Goal: Information Seeking & Learning: Check status

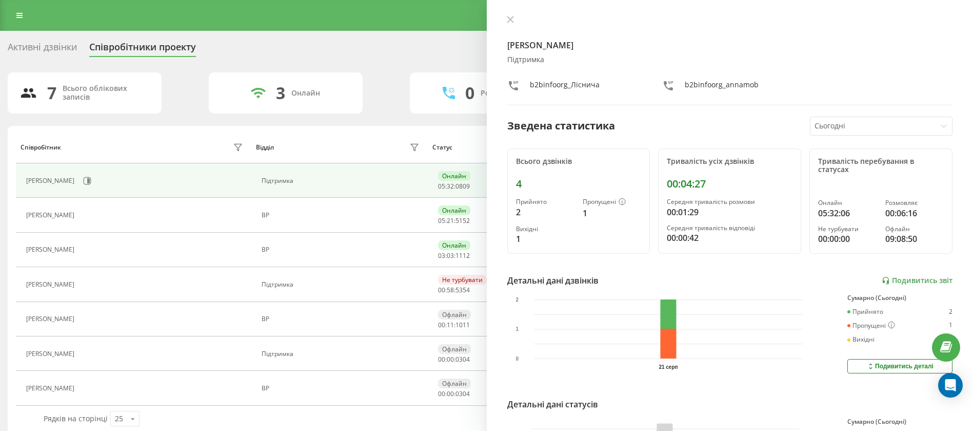
click at [407, 92] on div "7 Всього облікових записів 3 Онлайн 0 Розмовляють 1 Не турбувати 3 Офлайн" at bounding box center [487, 92] width 958 height 41
click at [515, 18] on button at bounding box center [510, 20] width 13 height 10
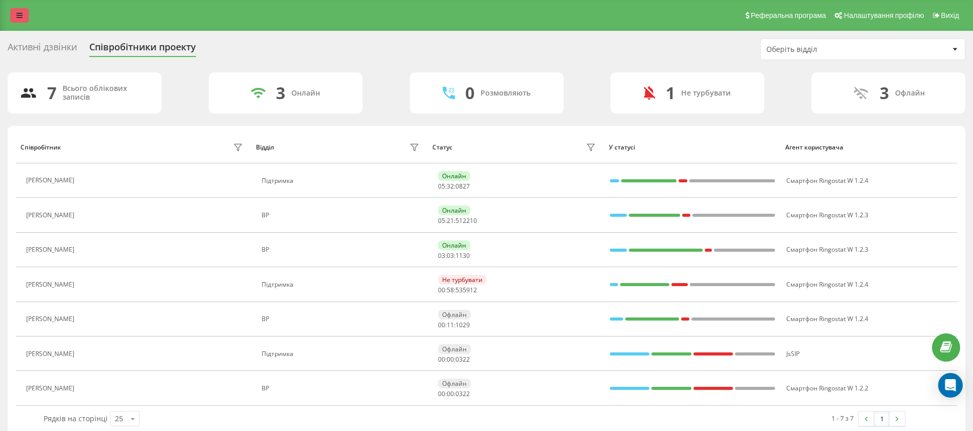
click at [22, 16] on icon at bounding box center [19, 15] width 6 height 7
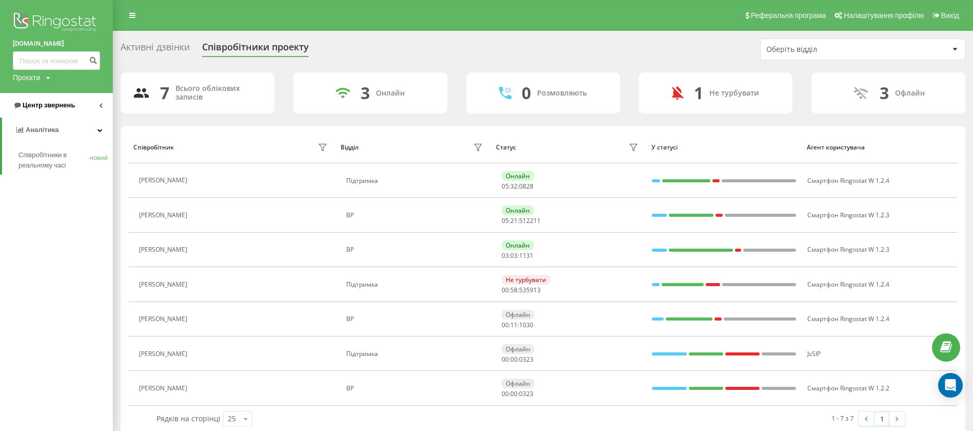
click at [62, 108] on font "Центр звернень" at bounding box center [49, 105] width 52 height 8
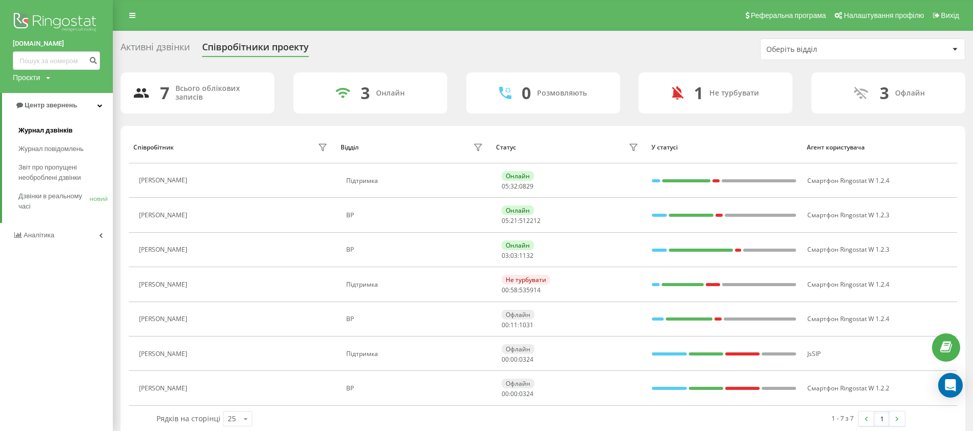
click at [50, 127] on font "Журнал дзвінків" at bounding box center [45, 130] width 54 height 8
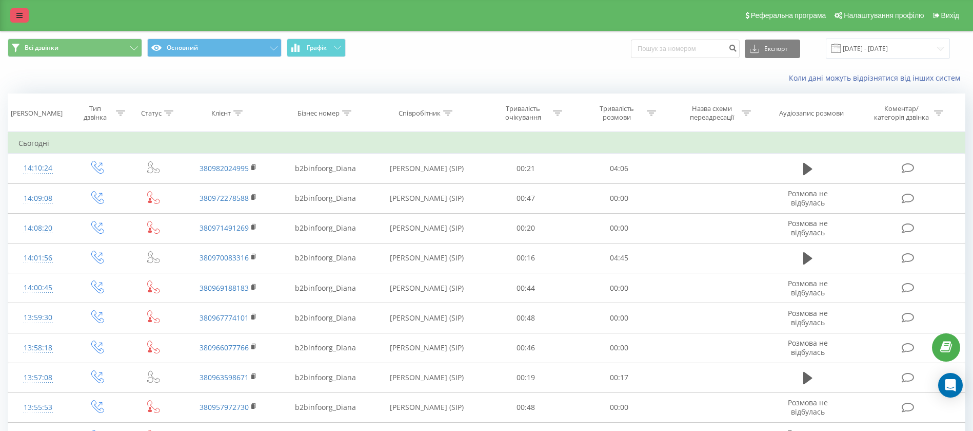
click at [22, 14] on icon at bounding box center [19, 15] width 6 height 7
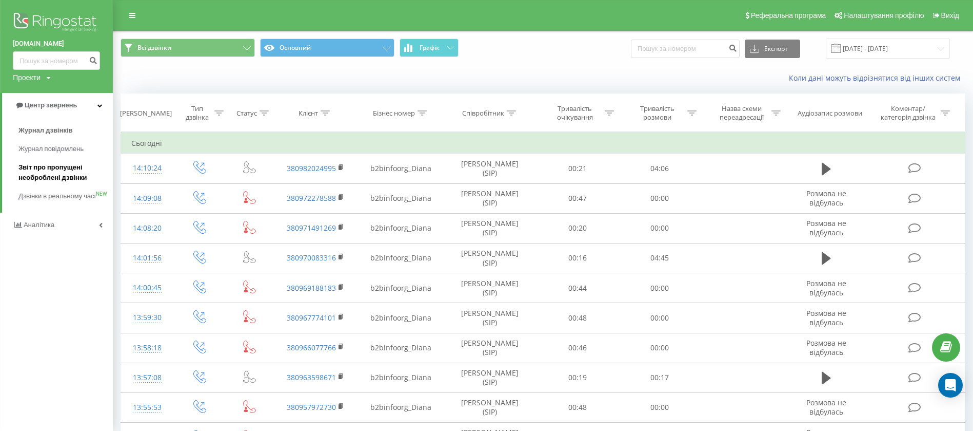
click at [72, 167] on span "Звіт про пропущені необроблені дзвінки" at bounding box center [62, 172] width 89 height 21
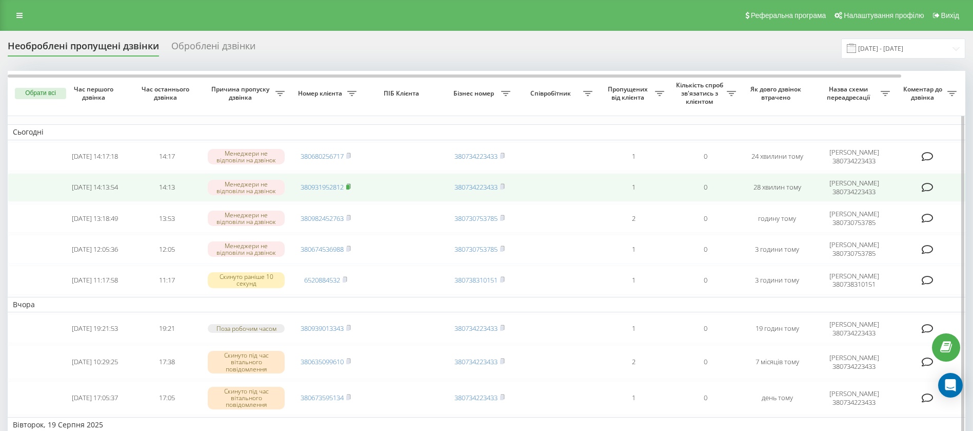
click at [349, 184] on icon at bounding box center [348, 186] width 5 height 6
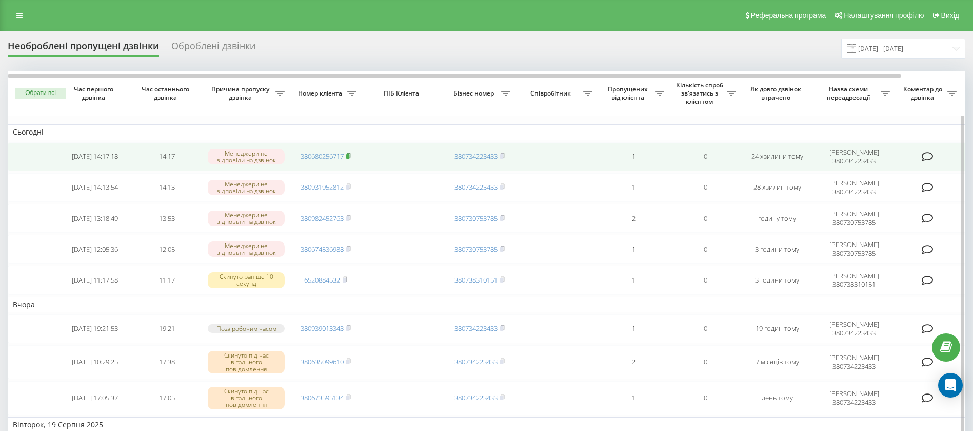
click at [350, 153] on icon at bounding box center [348, 155] width 5 height 6
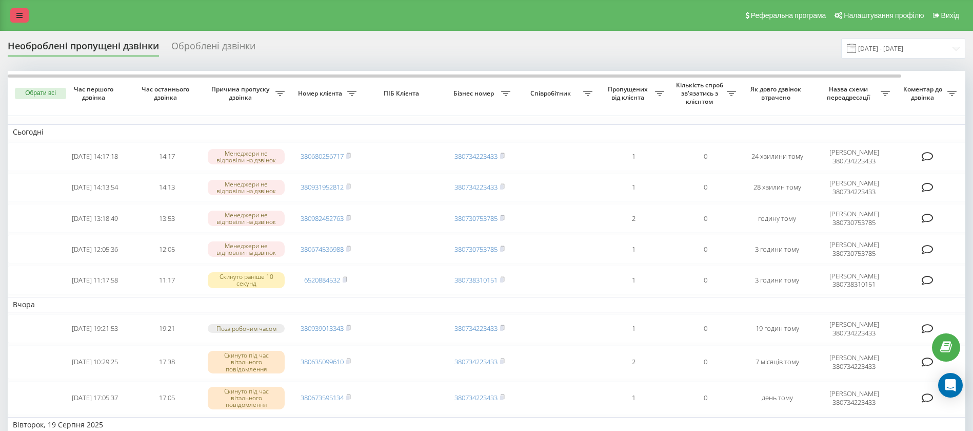
click at [21, 14] on icon at bounding box center [19, 15] width 6 height 7
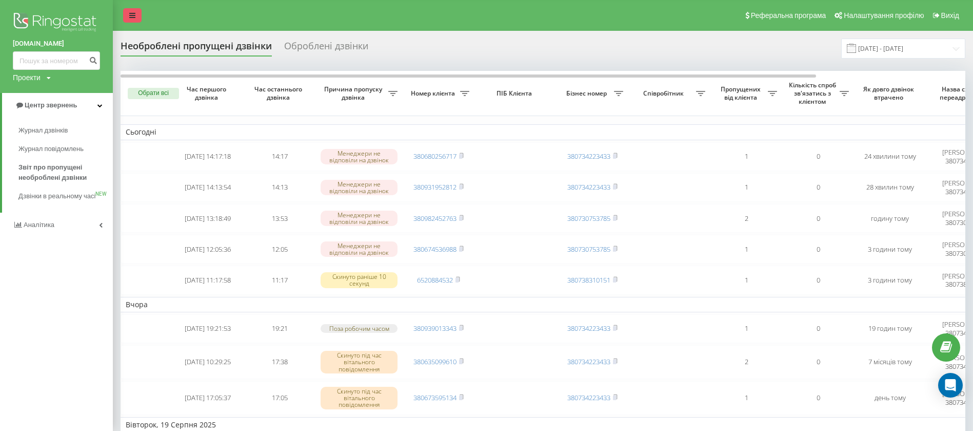
click at [125, 13] on link at bounding box center [132, 15] width 18 height 14
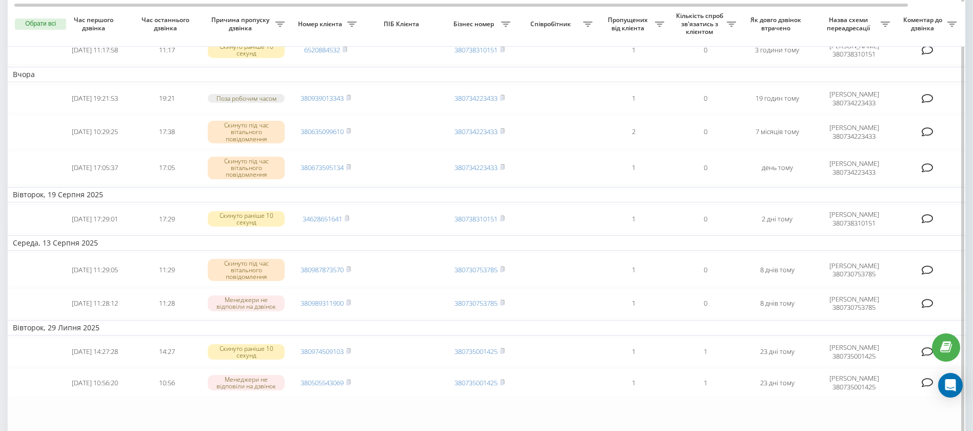
scroll to position [154, 0]
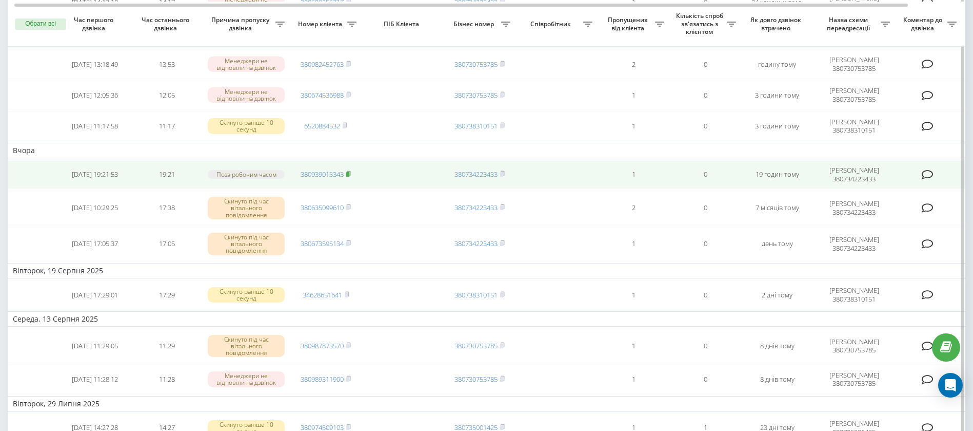
click at [349, 173] on rect at bounding box center [347, 174] width 3 height 5
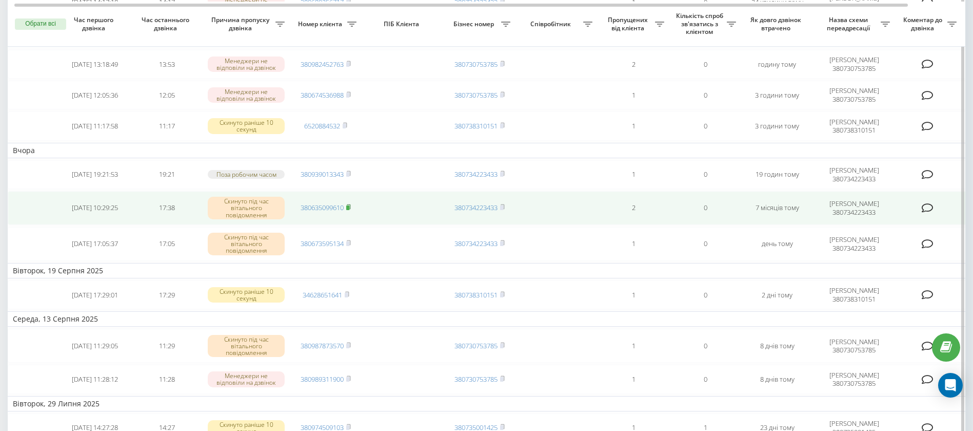
click at [349, 208] on rect at bounding box center [347, 207] width 3 height 5
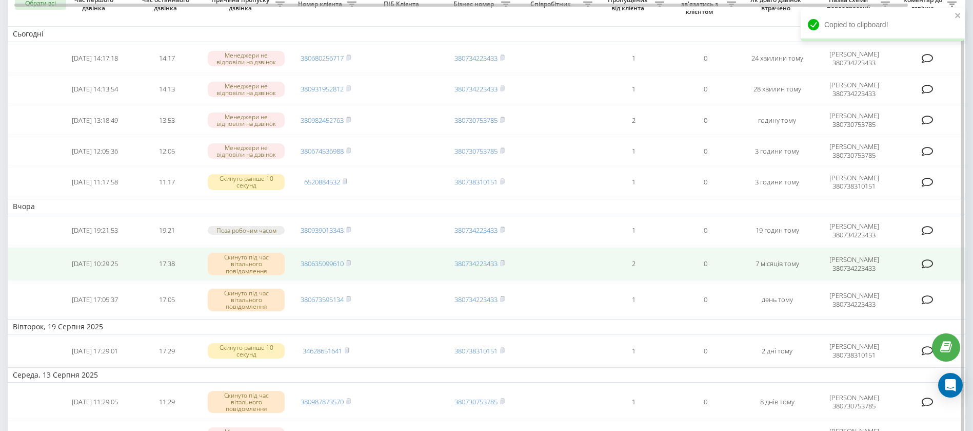
scroll to position [77, 0]
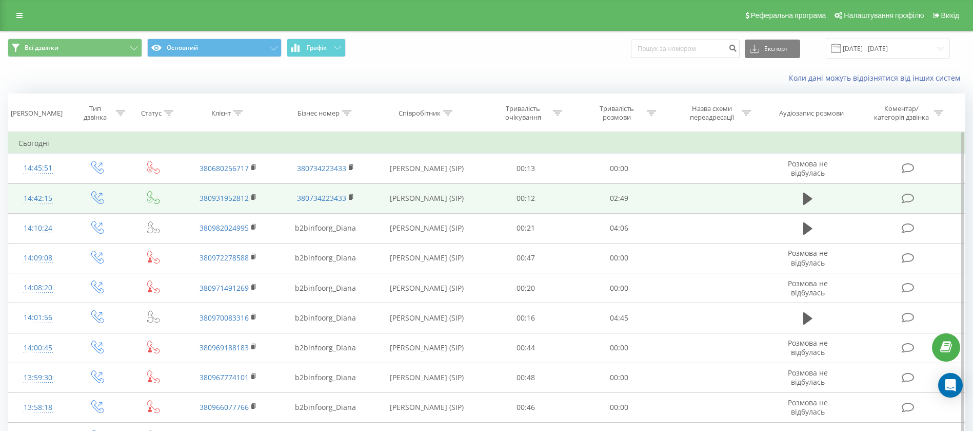
click at [795, 193] on td at bounding box center [808, 198] width 90 height 30
click at [807, 195] on icon at bounding box center [808, 198] width 9 height 12
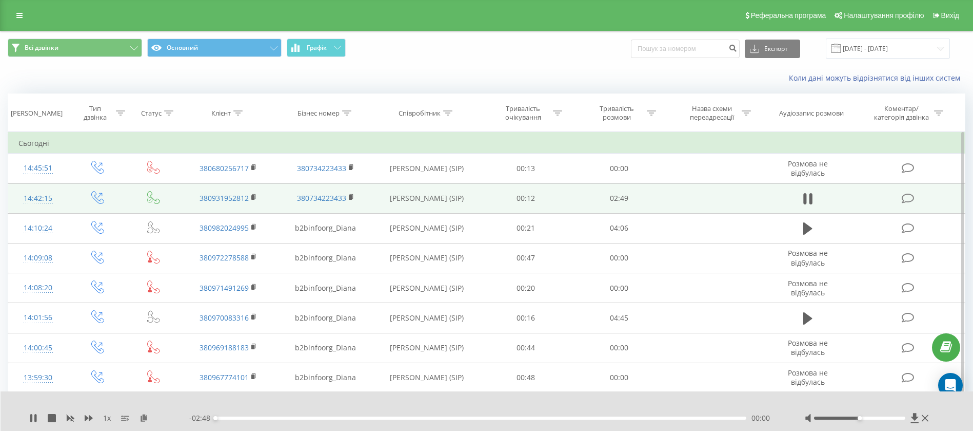
click at [224, 417] on div "00:00" at bounding box center [481, 417] width 531 height 3
click at [232, 416] on div "00:03" at bounding box center [481, 417] width 531 height 3
click at [241, 417] on div "00:08" at bounding box center [481, 417] width 531 height 3
click at [262, 416] on div "00:10" at bounding box center [481, 417] width 531 height 3
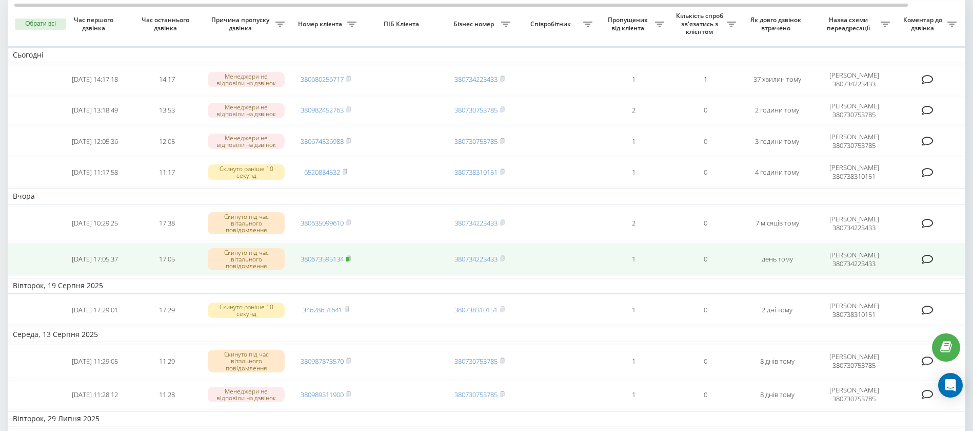
click at [351, 254] on span at bounding box center [348, 258] width 5 height 9
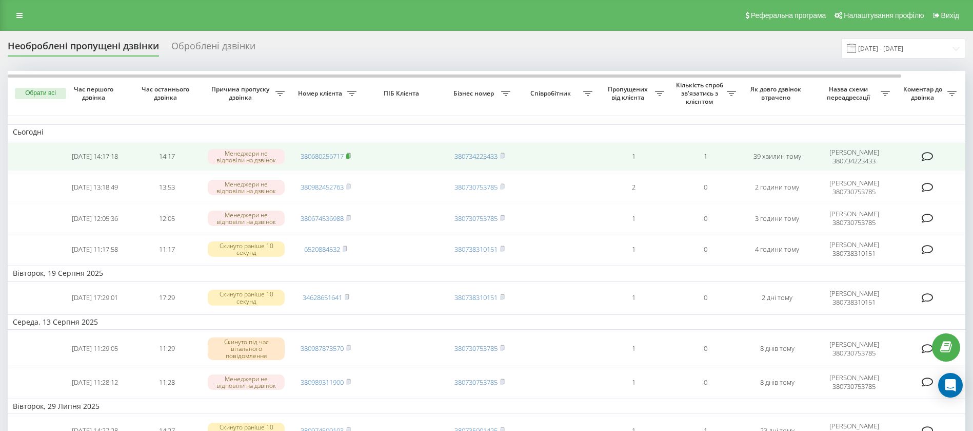
click at [349, 155] on rect at bounding box center [347, 156] width 3 height 5
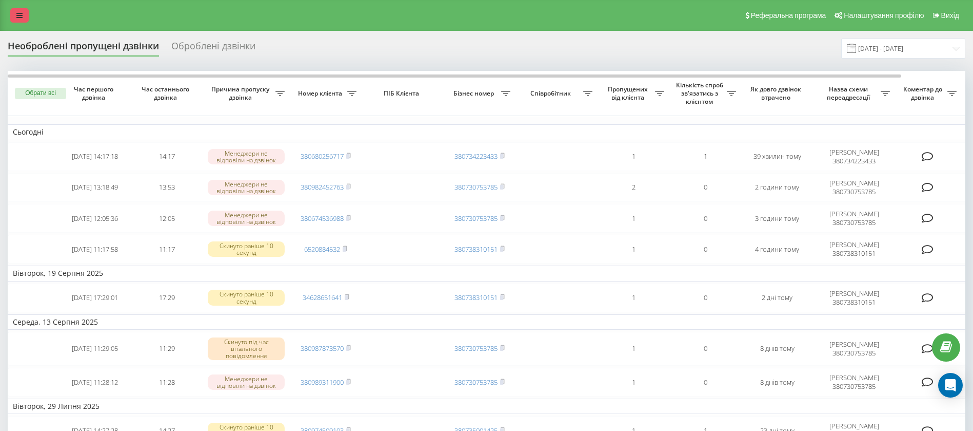
click at [17, 17] on icon at bounding box center [19, 15] width 6 height 7
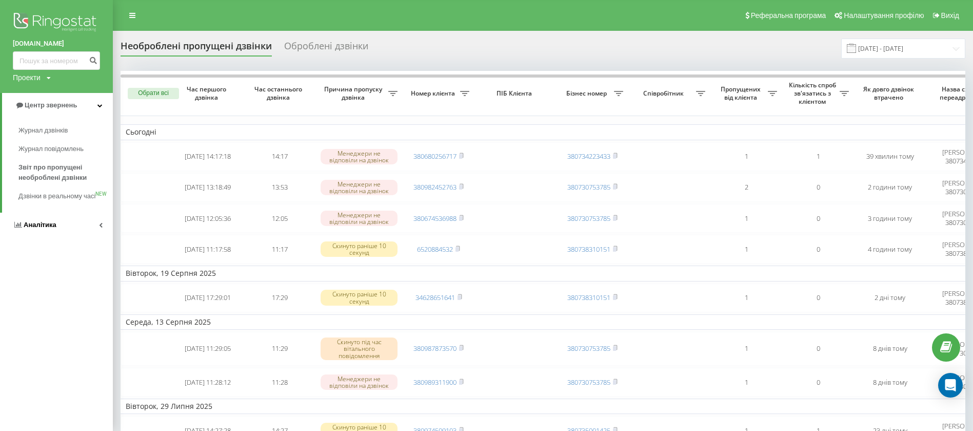
click at [54, 228] on span "Аналiтика" at bounding box center [40, 225] width 33 height 8
click at [48, 157] on span "Співробітники у реальному часі" at bounding box center [57, 160] width 78 height 21
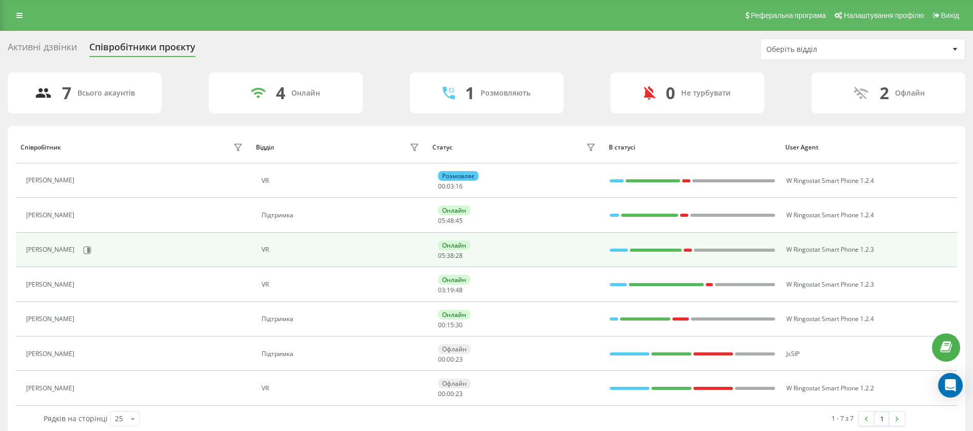
click at [621, 249] on div at bounding box center [619, 249] width 18 height 3
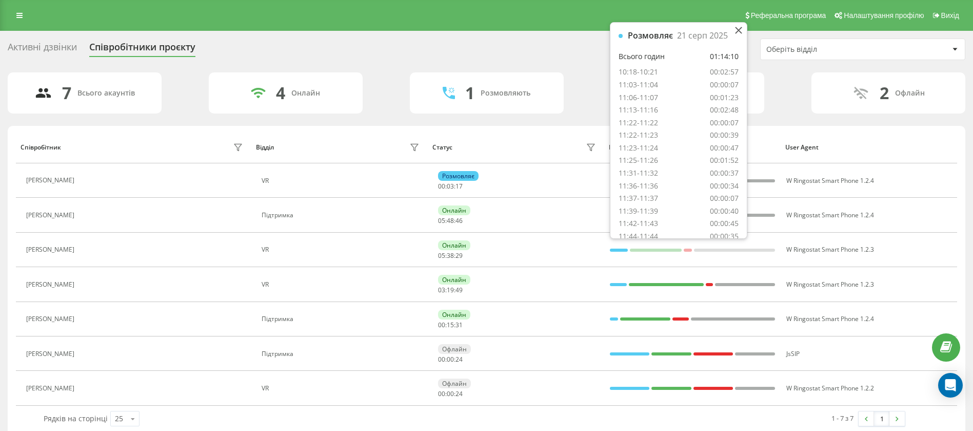
click at [478, 15] on div "Реферальна програма Налаштування профілю Вихід" at bounding box center [486, 15] width 973 height 31
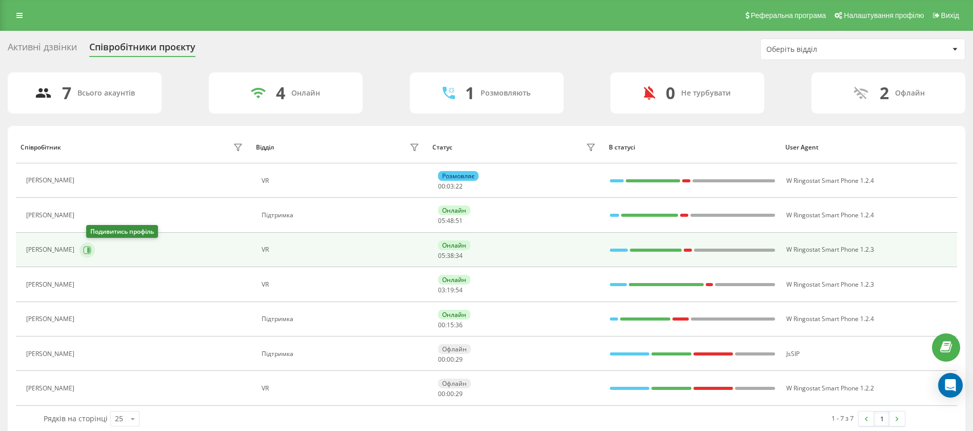
click at [91, 253] on icon at bounding box center [87, 250] width 8 height 8
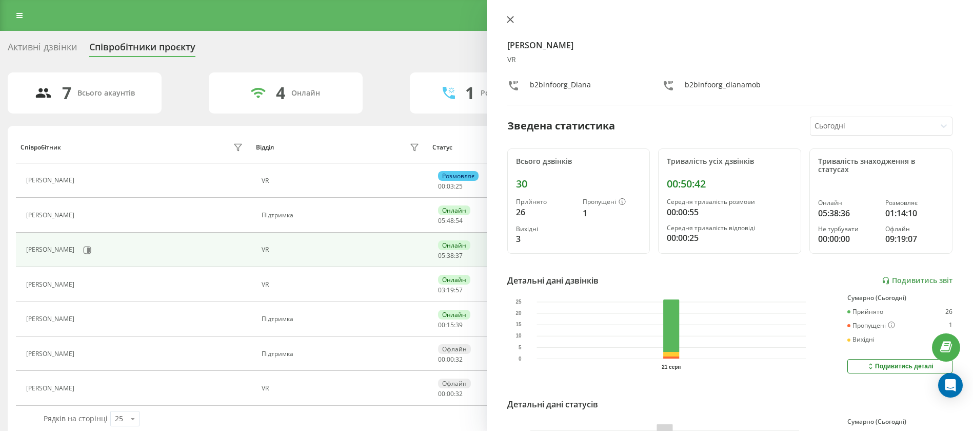
click at [515, 21] on button at bounding box center [510, 20] width 13 height 10
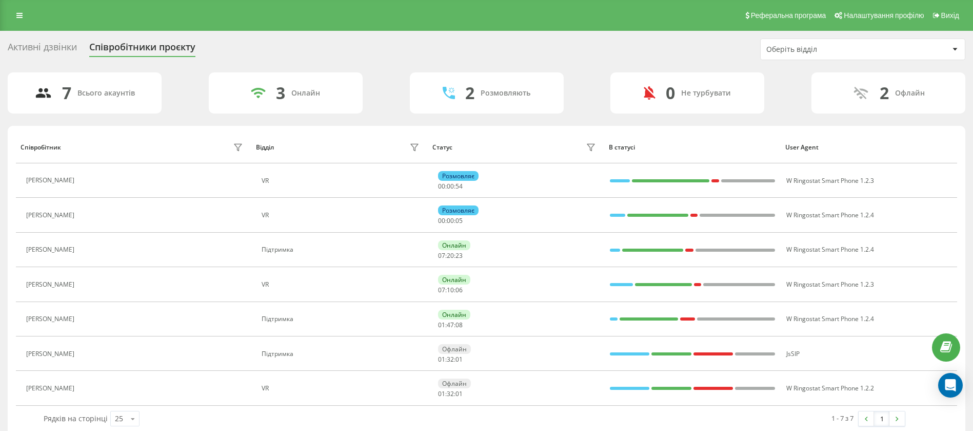
click at [634, 55] on div "Активні дзвінки Співробітники проєкту Оберіть відділ" at bounding box center [487, 49] width 958 height 22
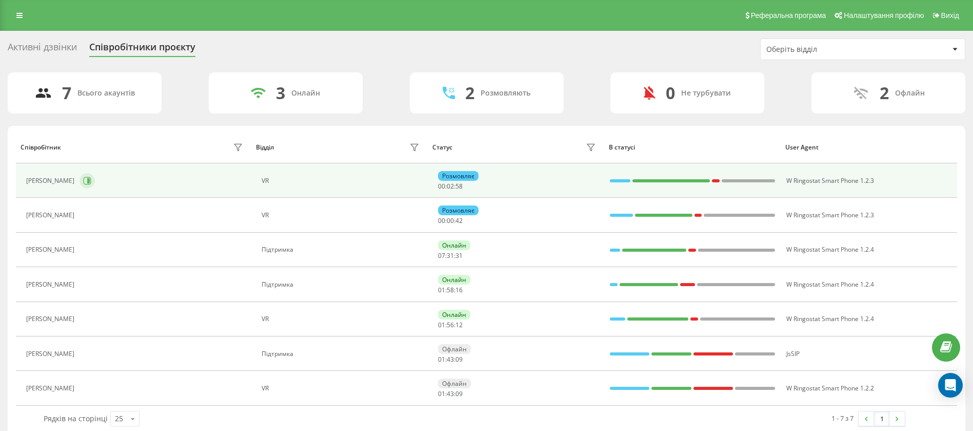
click at [90, 179] on button at bounding box center [87, 180] width 15 height 15
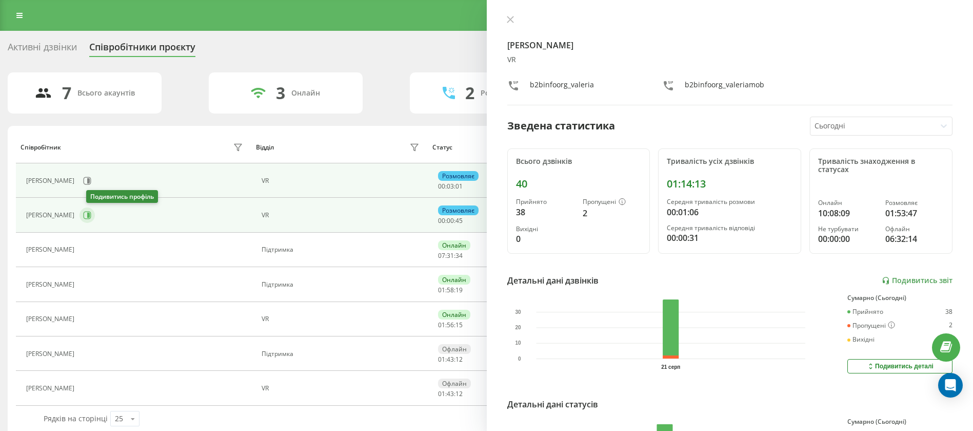
click at [95, 221] on button at bounding box center [87, 214] width 15 height 15
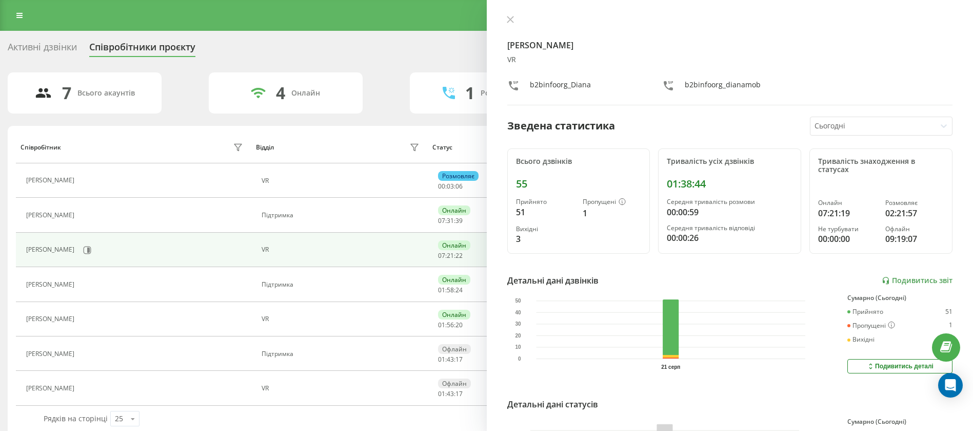
click at [510, 17] on button at bounding box center [510, 20] width 13 height 10
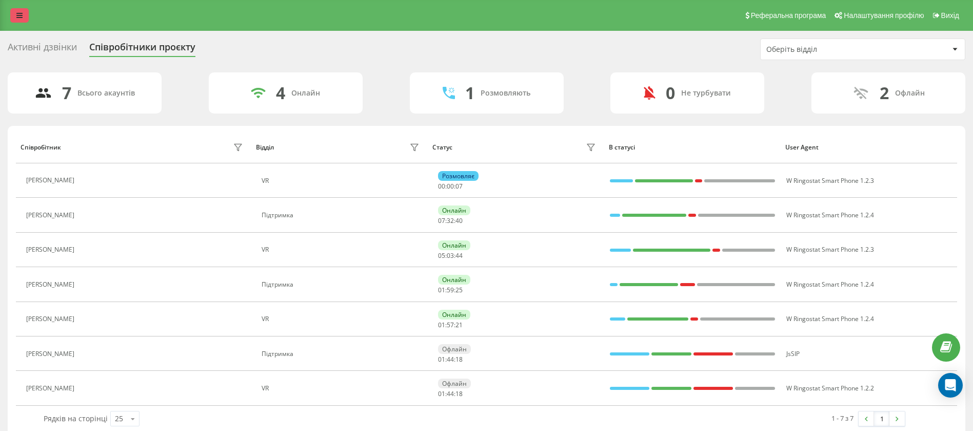
click at [16, 11] on link at bounding box center [19, 15] width 18 height 14
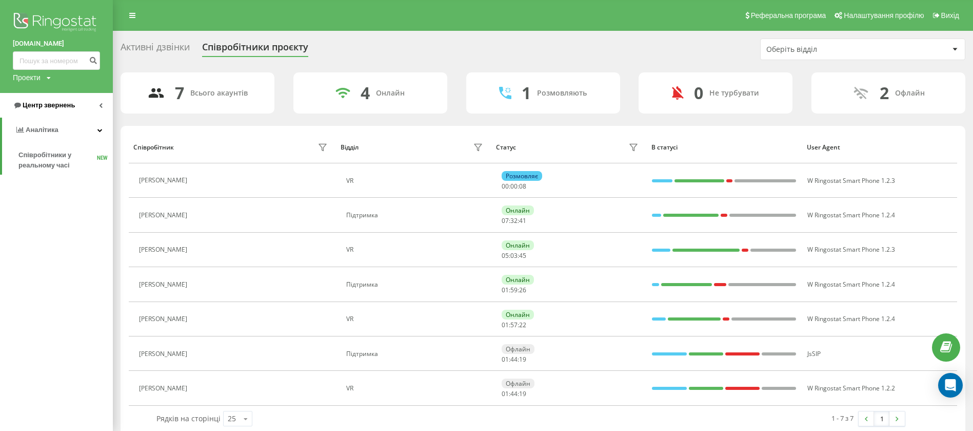
click at [64, 105] on span "Центр звернень" at bounding box center [49, 105] width 52 height 8
click at [55, 169] on span "Звіт про пропущені необроблені дзвінки" at bounding box center [62, 172] width 89 height 21
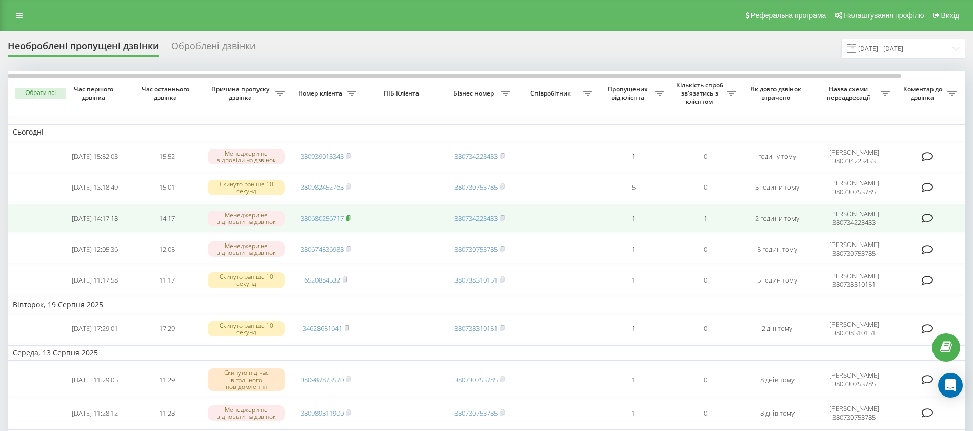
click at [349, 220] on rect at bounding box center [347, 218] width 3 height 5
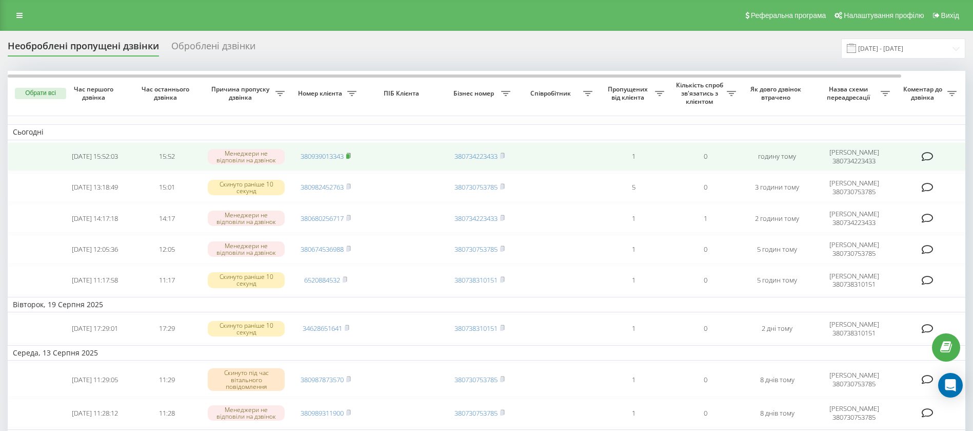
click at [351, 152] on icon at bounding box center [348, 155] width 5 height 6
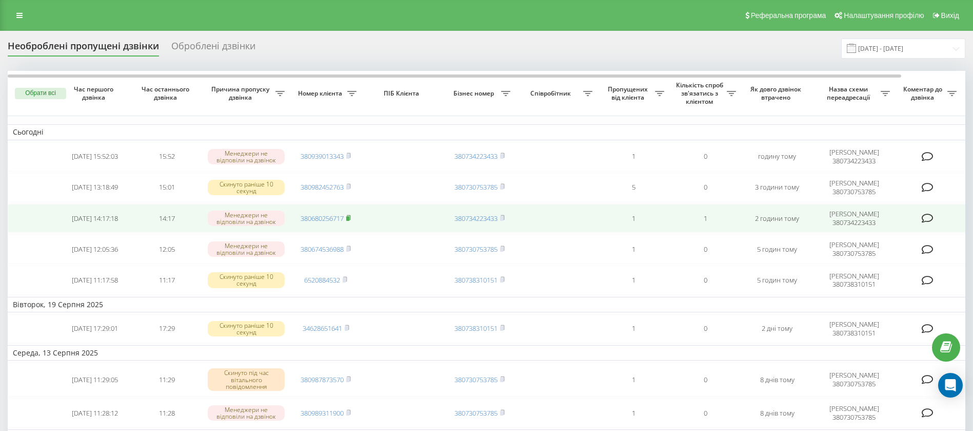
click at [349, 218] on rect at bounding box center [347, 218] width 3 height 5
